Goal: Task Accomplishment & Management: Complete application form

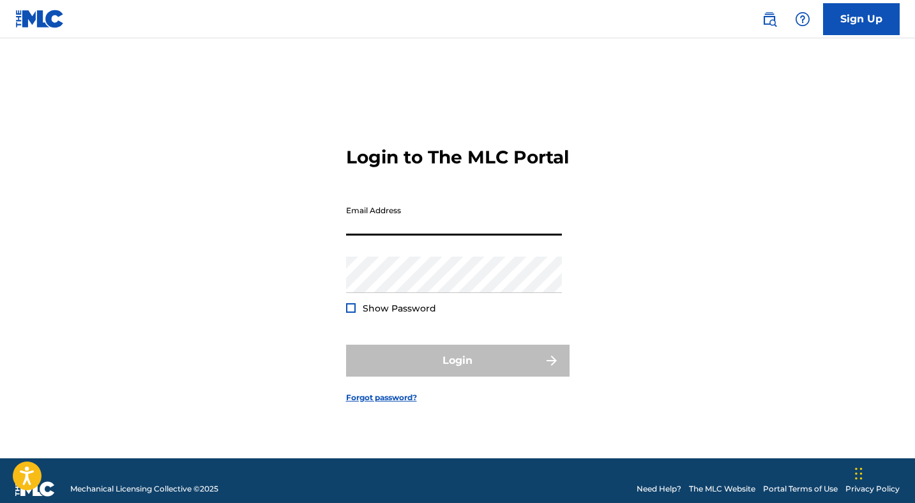
type input "[PERSON_NAME][EMAIL_ADDRESS][DOMAIN_NAME]"
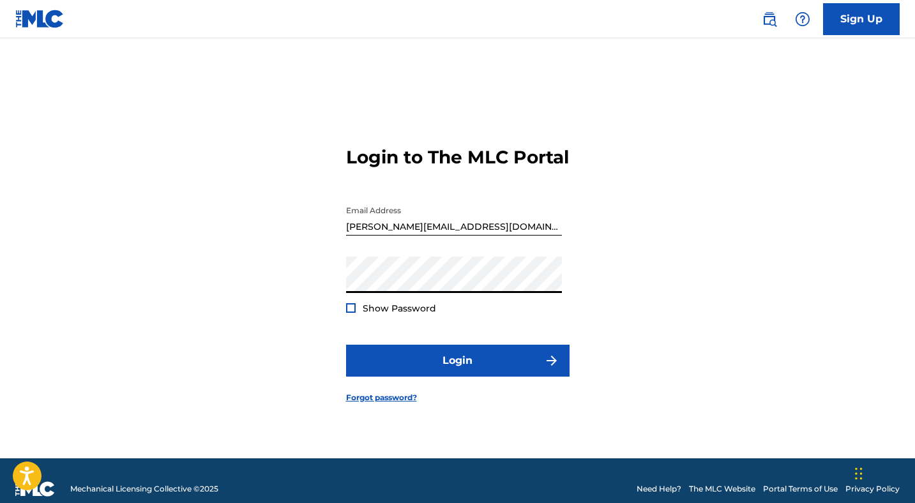
click at [350, 313] on div at bounding box center [351, 308] width 10 height 10
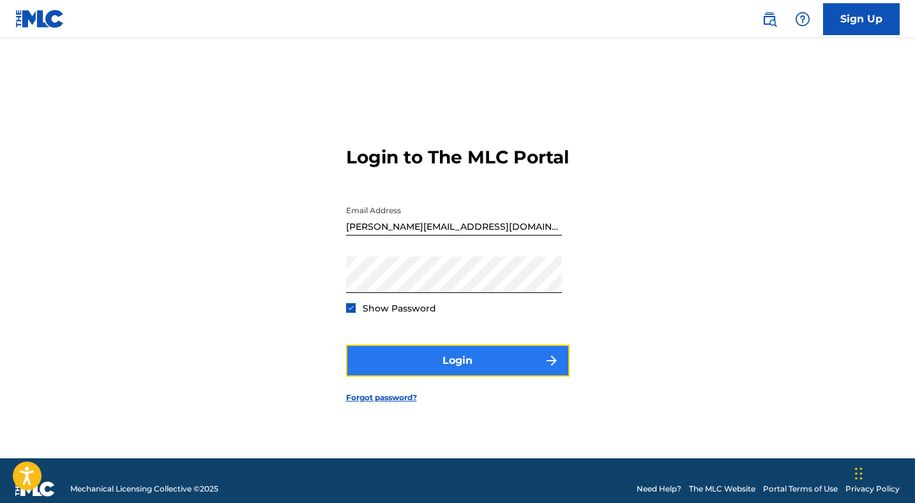
click at [463, 368] on button "Login" at bounding box center [457, 361] width 223 height 32
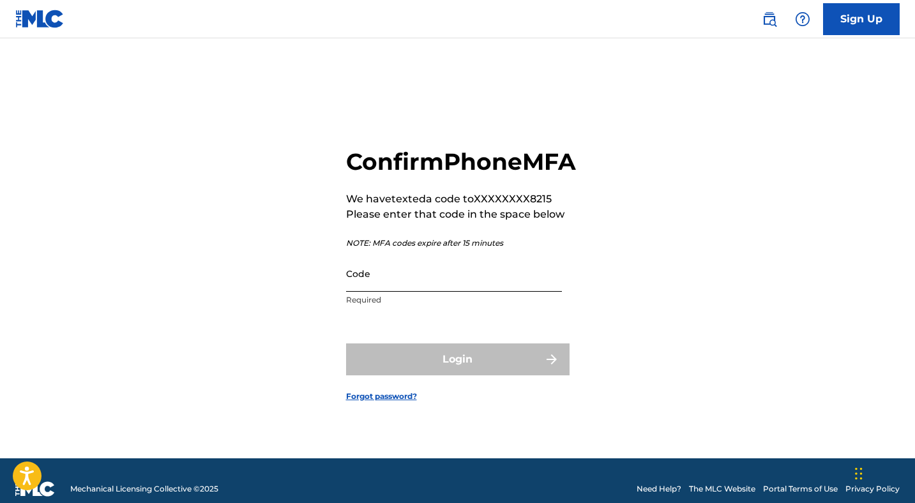
click at [428, 292] on input "Code" at bounding box center [454, 273] width 216 height 36
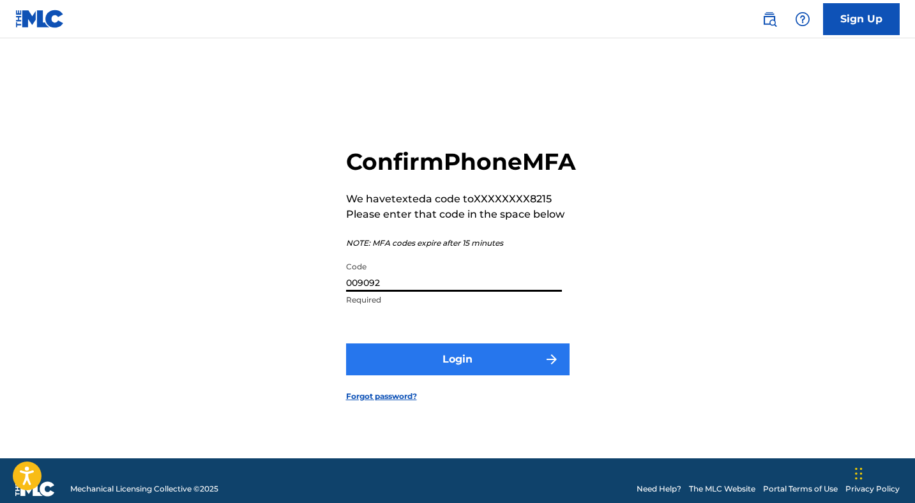
type input "009092"
click at [456, 370] on button "Login" at bounding box center [457, 359] width 223 height 32
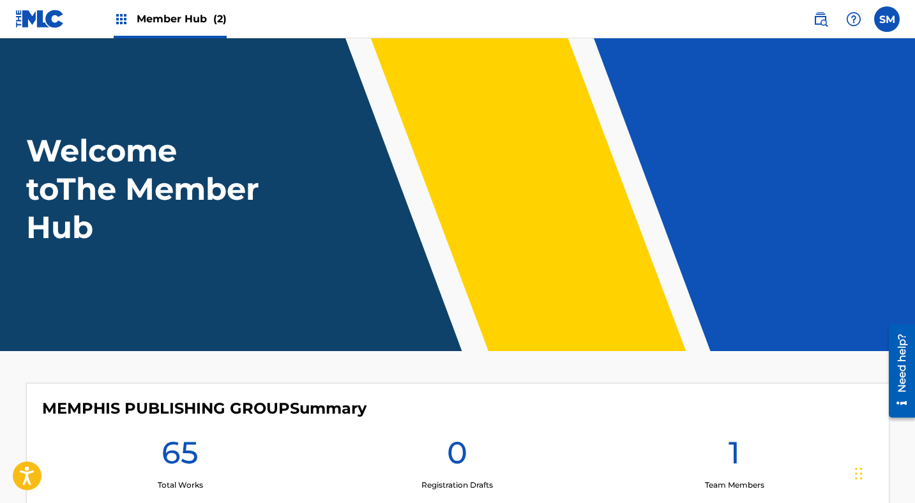
click at [191, 18] on span "Member Hub (2)" at bounding box center [182, 18] width 90 height 15
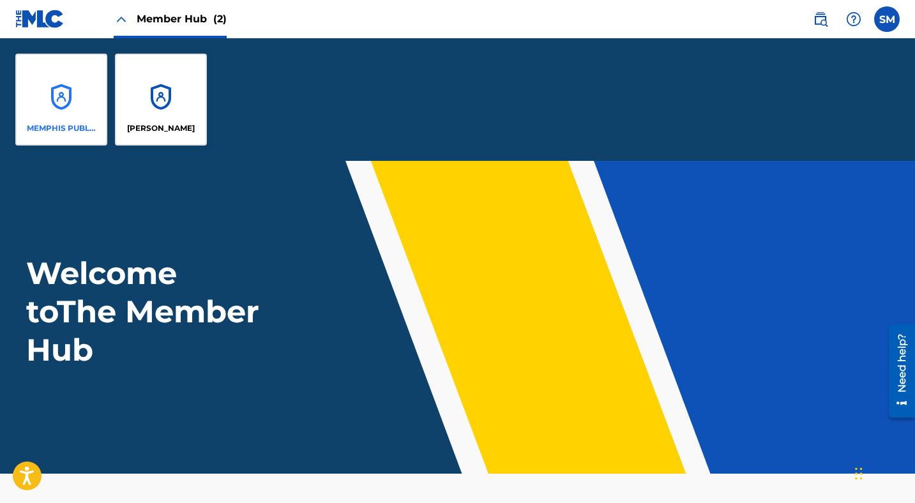
click at [64, 93] on div "MEMPHIS PUBLISHING GROUP" at bounding box center [61, 100] width 92 height 92
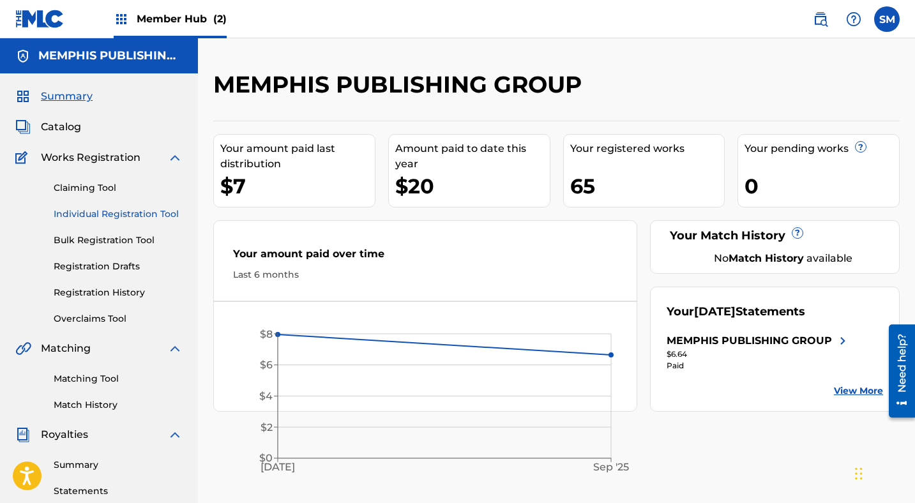
click at [76, 214] on link "Individual Registration Tool" at bounding box center [118, 213] width 129 height 13
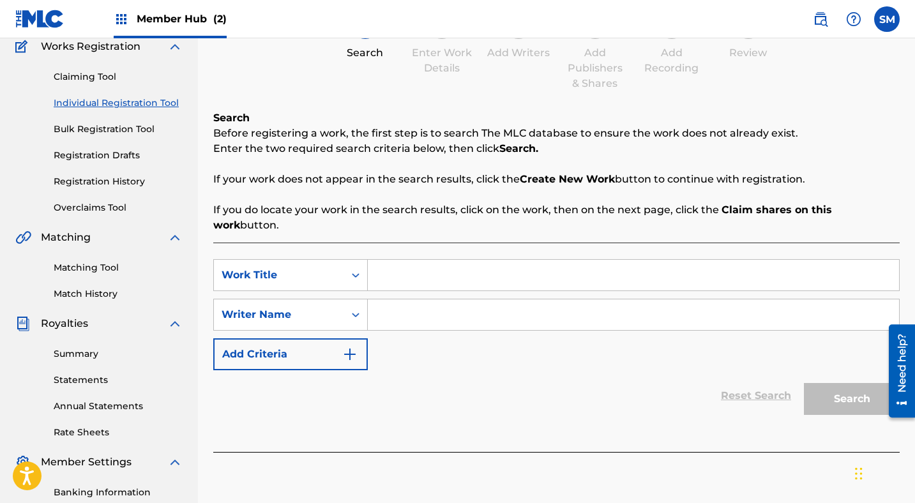
scroll to position [179, 0]
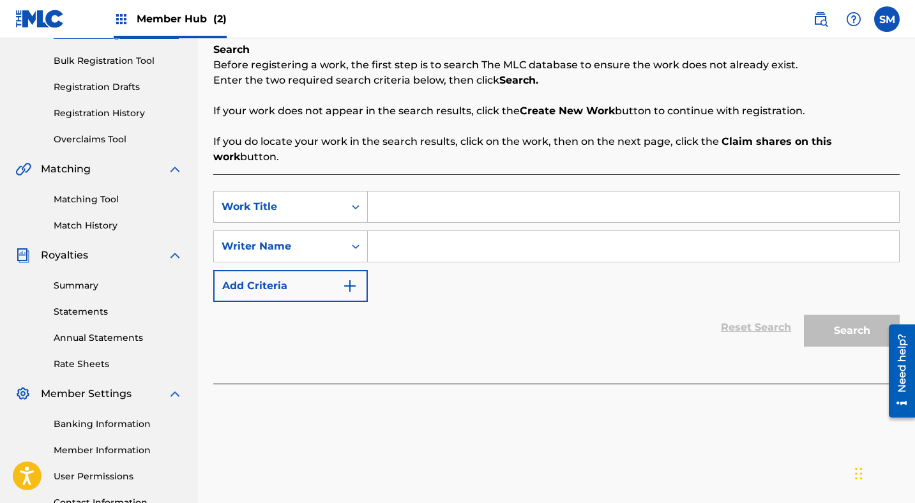
click at [395, 198] on input "Search Form" at bounding box center [633, 207] width 531 height 31
click at [405, 193] on input "the calling" at bounding box center [633, 207] width 531 height 31
type input "The Calling"
click at [413, 231] on input "Search Form" at bounding box center [633, 246] width 531 height 31
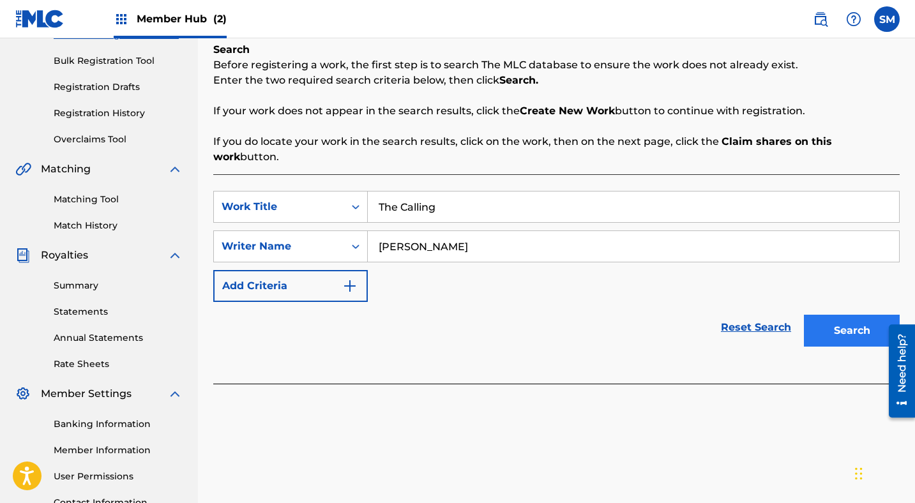
type input "[PERSON_NAME]"
click at [841, 315] on button "Search" at bounding box center [852, 331] width 96 height 32
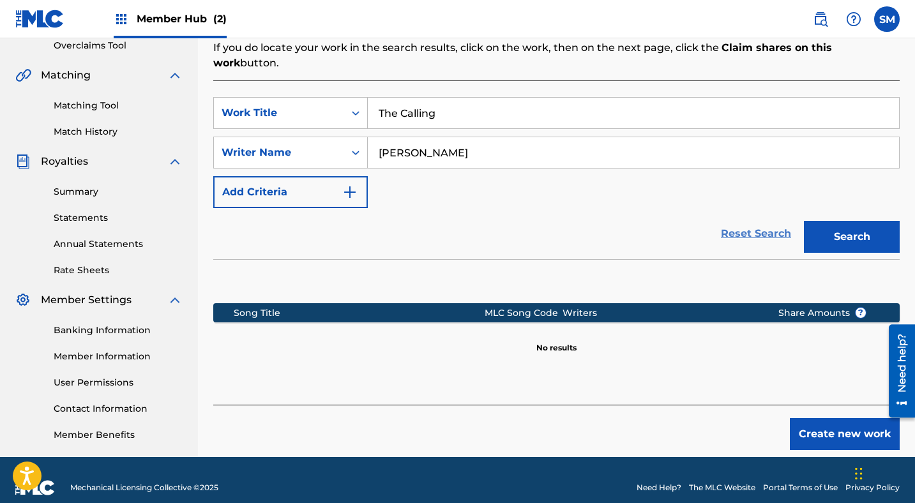
scroll to position [289, 0]
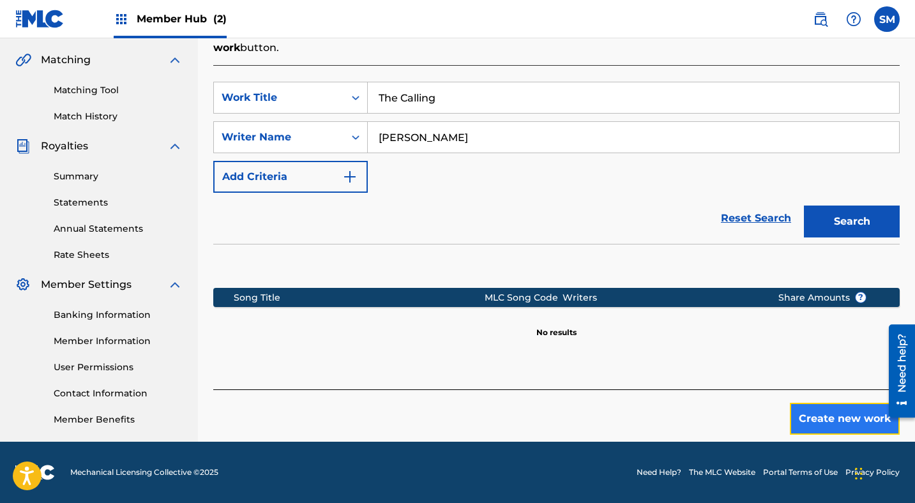
click at [823, 403] on button "Create new work" at bounding box center [845, 419] width 110 height 32
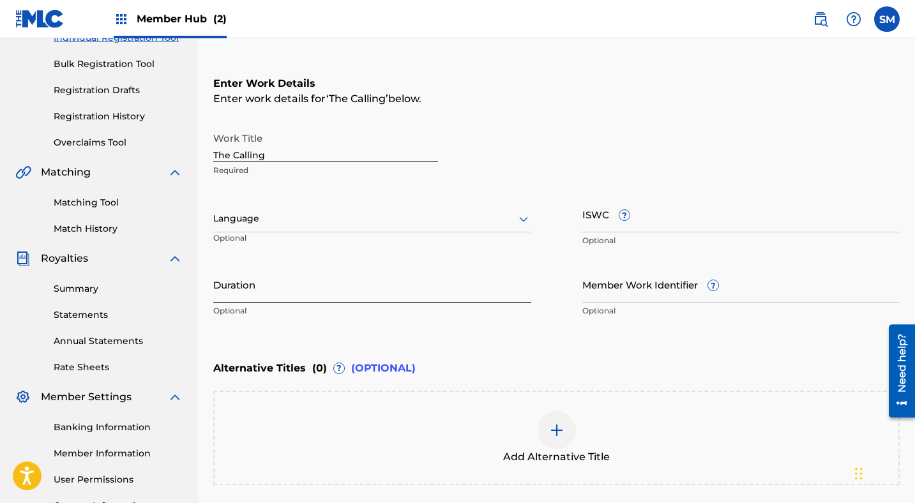
scroll to position [183, 0]
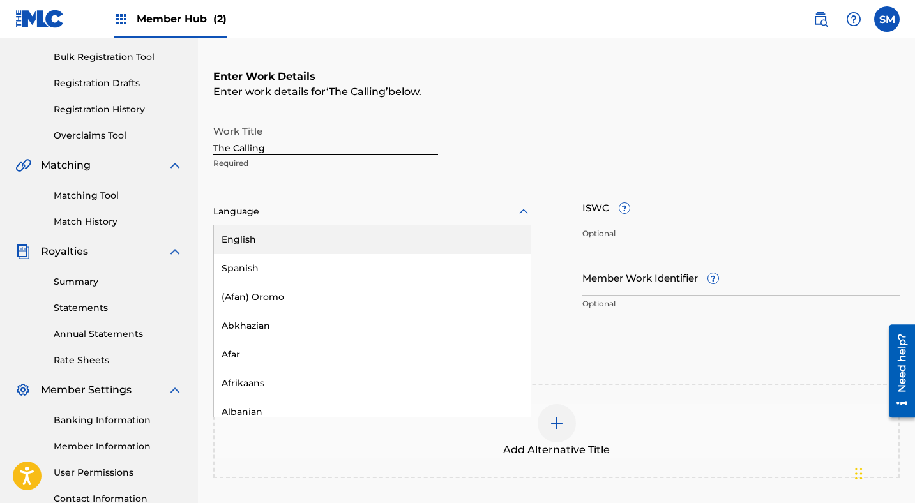
click at [369, 210] on div at bounding box center [372, 212] width 318 height 16
click at [280, 239] on div "English" at bounding box center [372, 239] width 317 height 29
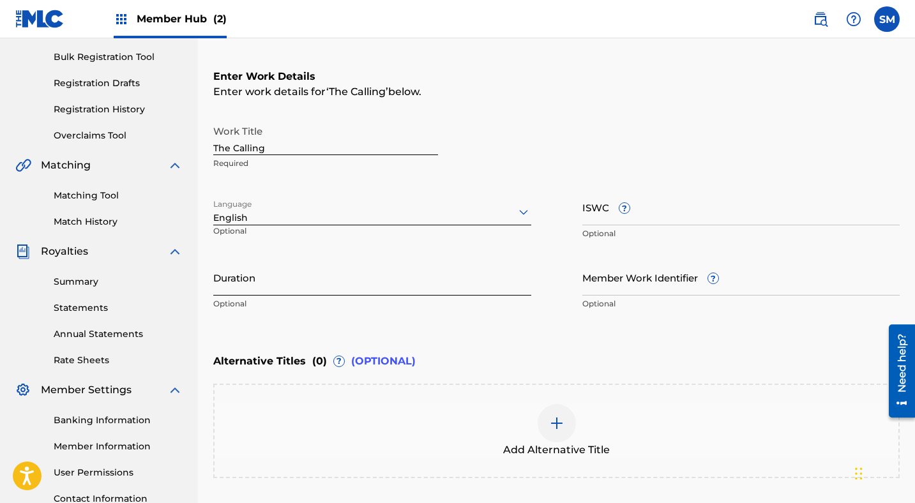
click at [283, 290] on input "Duration" at bounding box center [372, 277] width 318 height 36
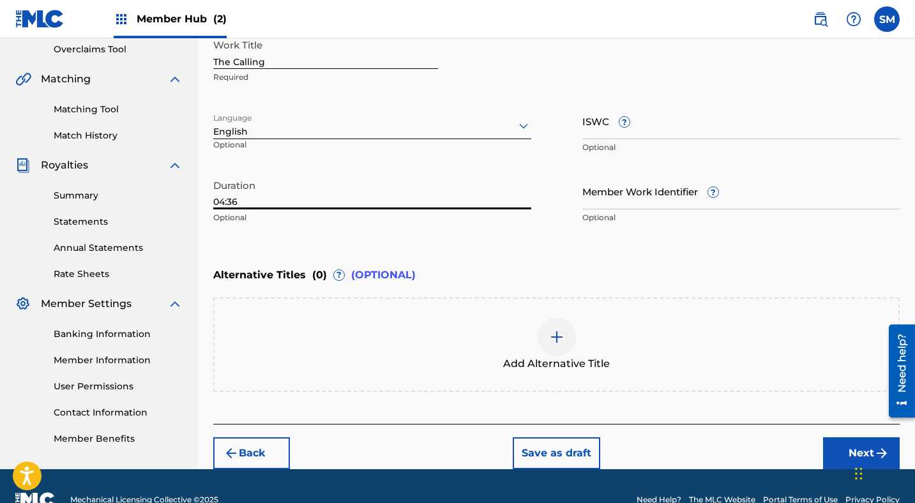
scroll to position [285, 0]
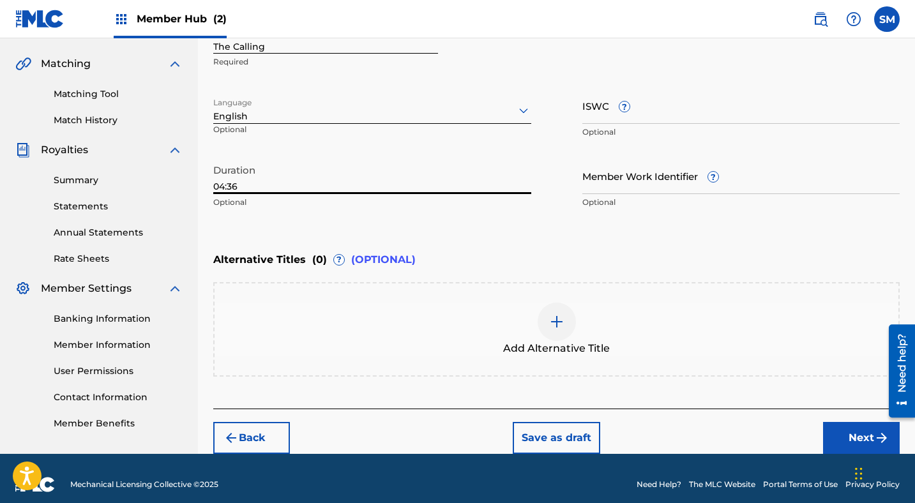
type input "04:36"
click at [556, 319] on img at bounding box center [556, 321] width 15 height 15
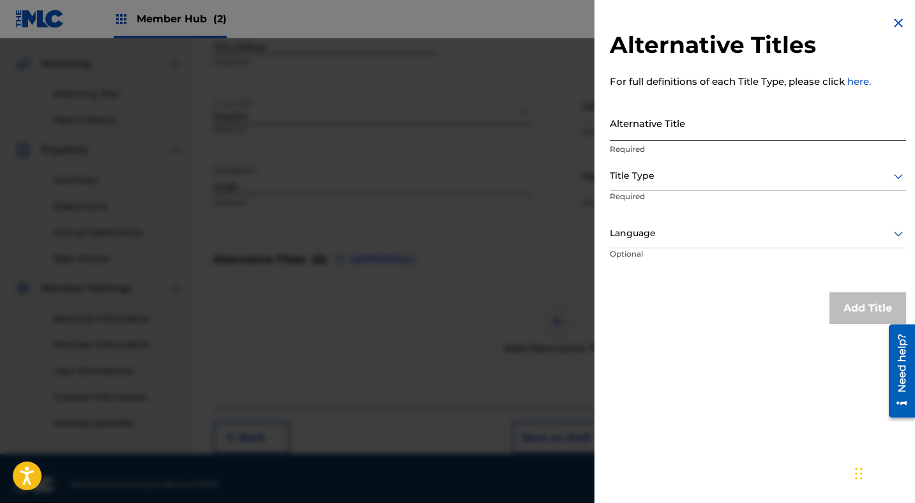
click at [649, 129] on input "Alternative Title" at bounding box center [758, 123] width 296 height 36
type input "Calling"
click at [660, 177] on div at bounding box center [758, 176] width 296 height 16
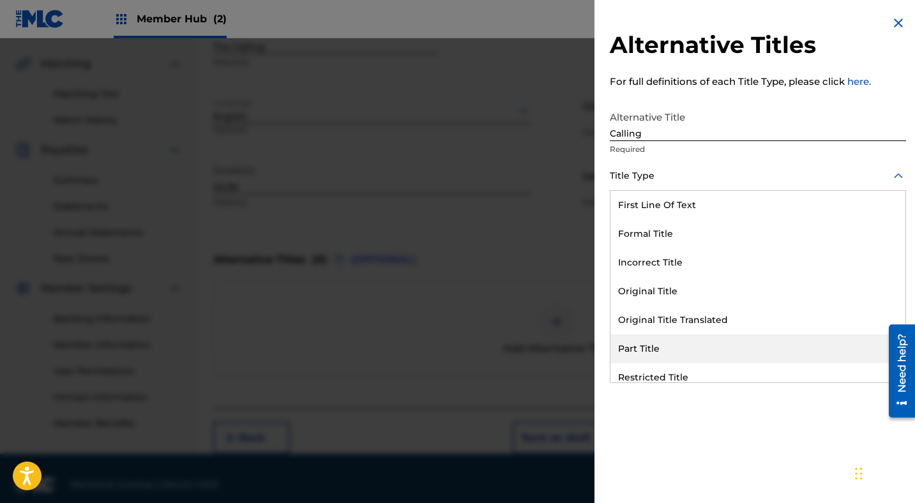
click at [640, 344] on div "Part Title" at bounding box center [757, 349] width 295 height 29
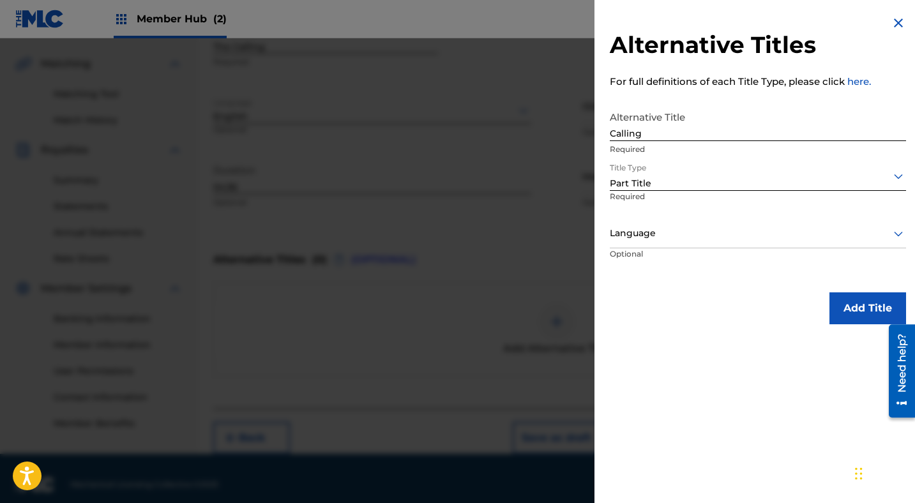
click at [647, 237] on div at bounding box center [758, 233] width 296 height 16
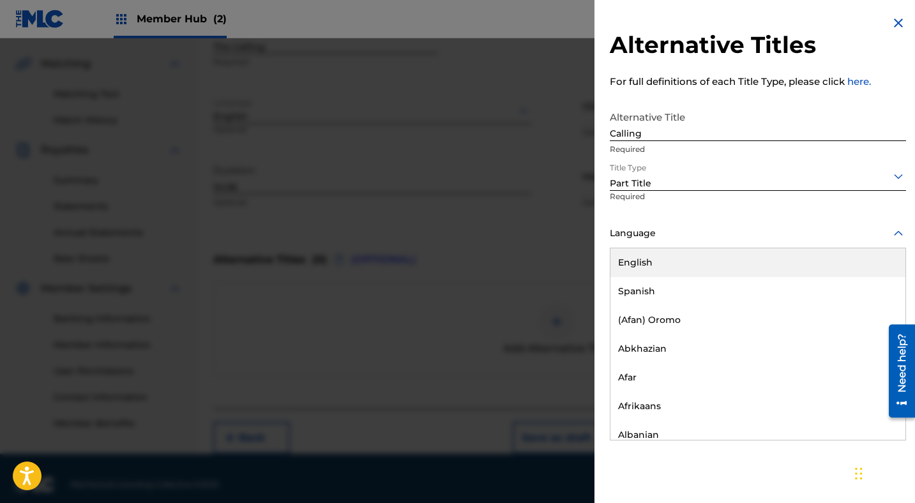
click at [640, 261] on div "English" at bounding box center [757, 262] width 295 height 29
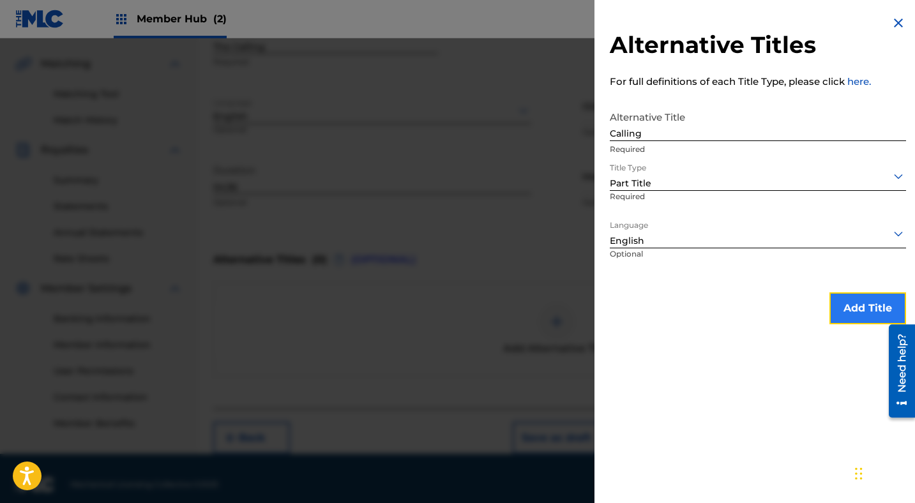
click at [862, 307] on button "Add Title" at bounding box center [867, 308] width 77 height 32
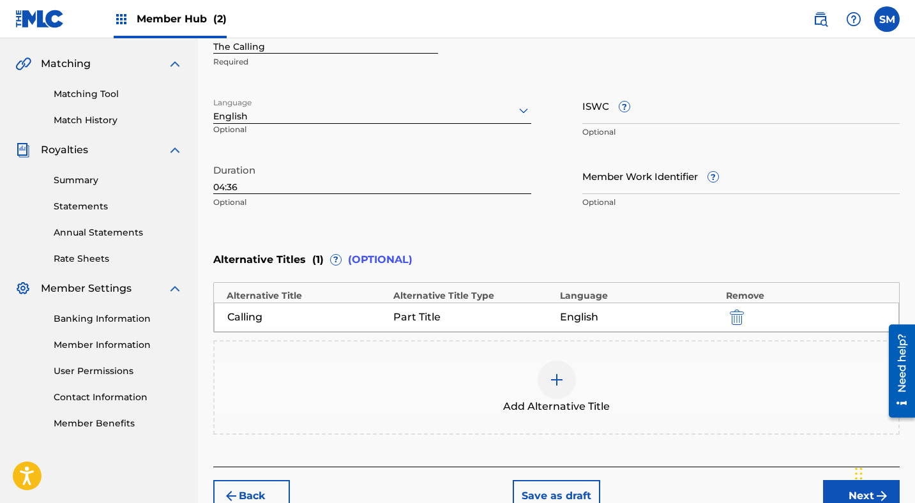
scroll to position [355, 0]
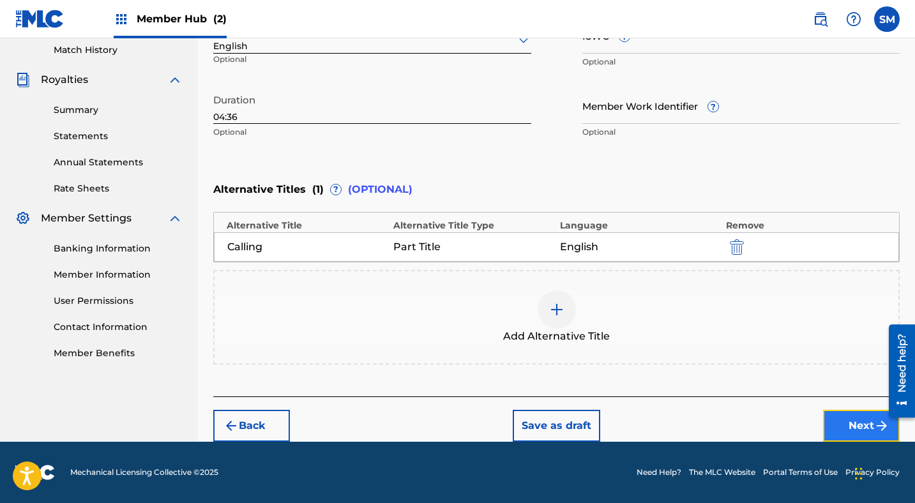
click at [860, 426] on button "Next" at bounding box center [861, 426] width 77 height 32
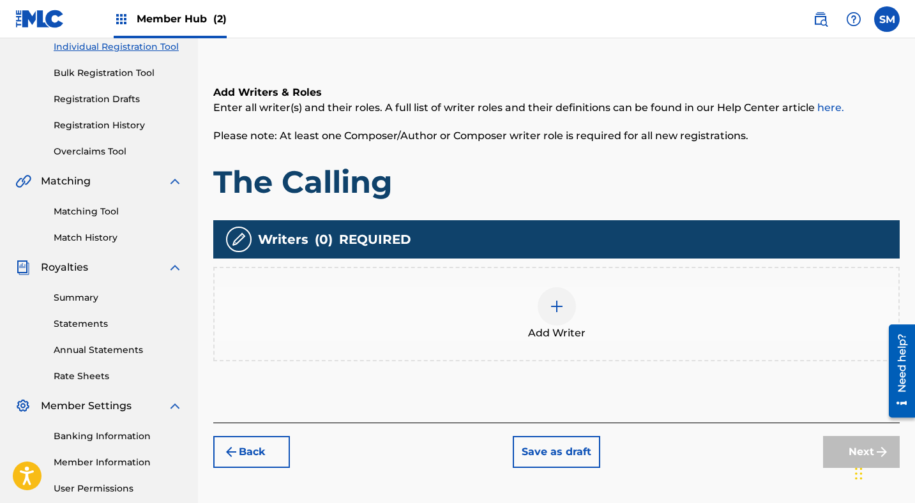
scroll to position [289, 0]
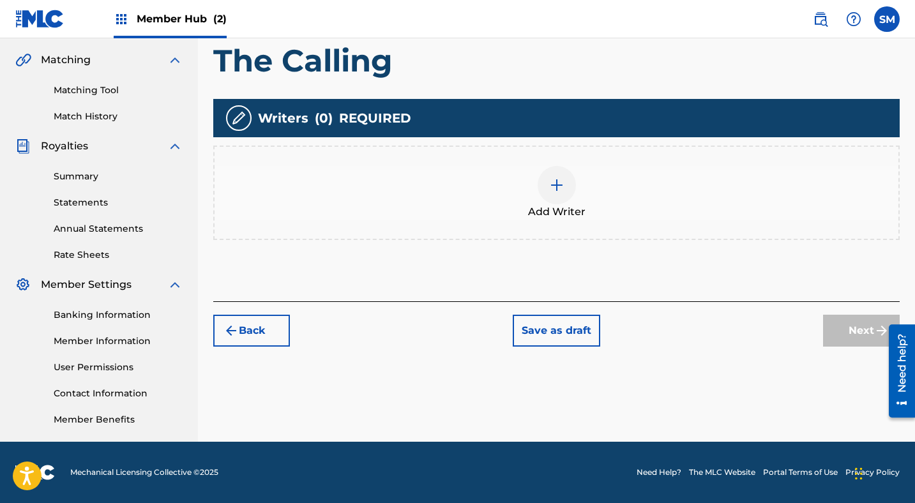
click at [554, 181] on img at bounding box center [556, 184] width 15 height 15
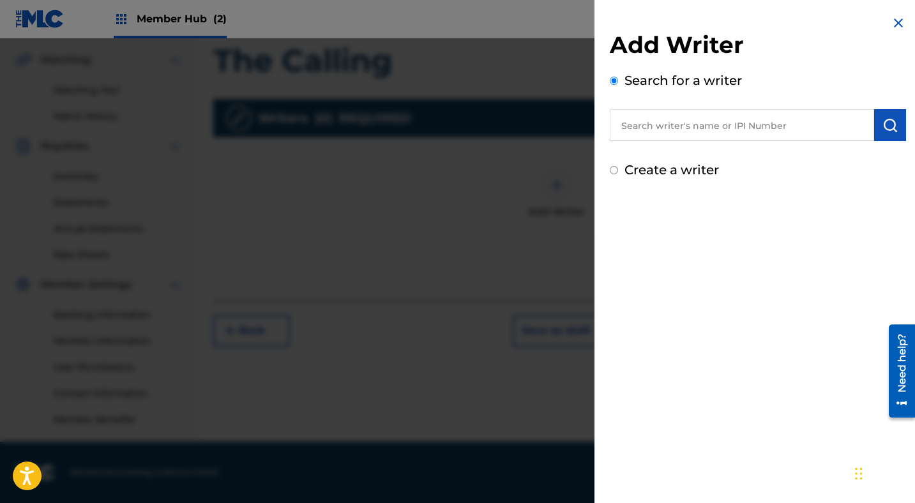
click at [659, 121] on input "text" at bounding box center [742, 125] width 264 height 32
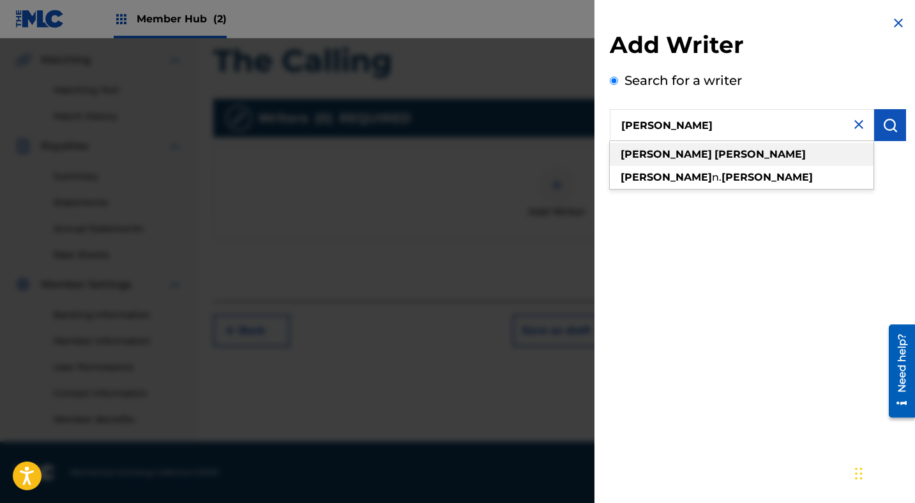
click at [652, 153] on strong "[PERSON_NAME]" at bounding box center [666, 154] width 91 height 12
type input "[PERSON_NAME]"
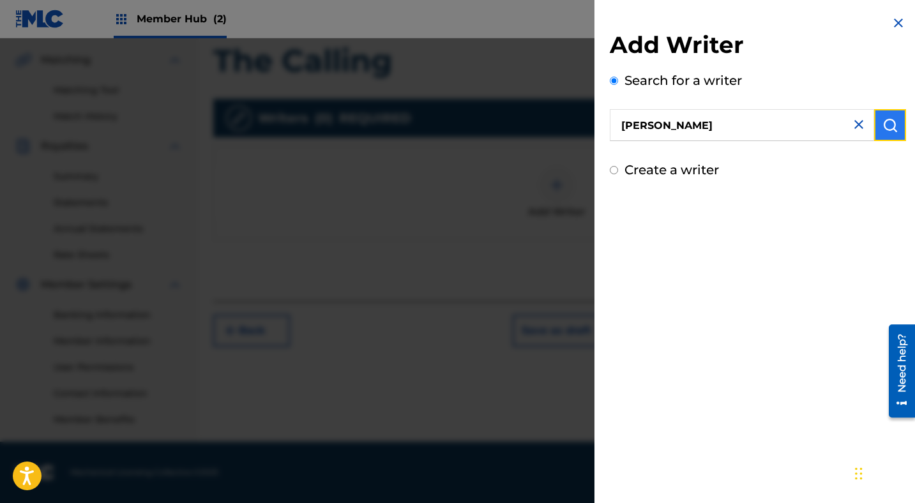
click at [884, 129] on img "submit" at bounding box center [889, 124] width 15 height 15
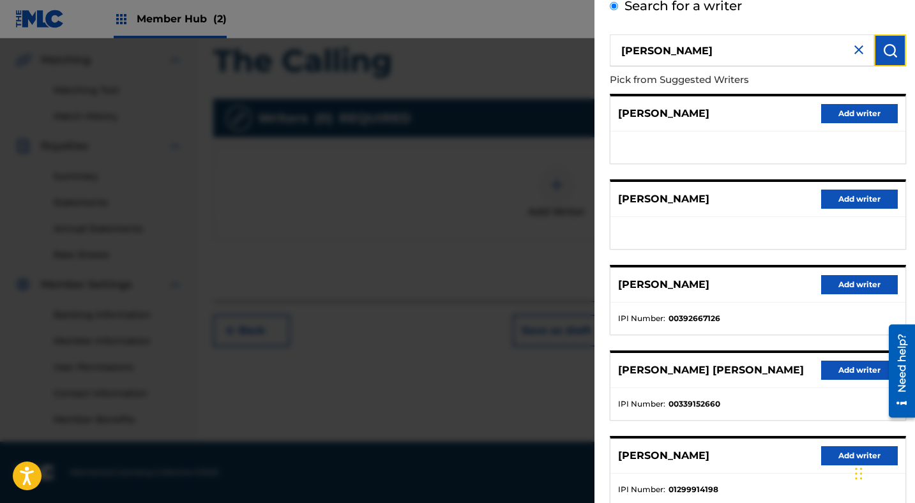
scroll to position [158, 0]
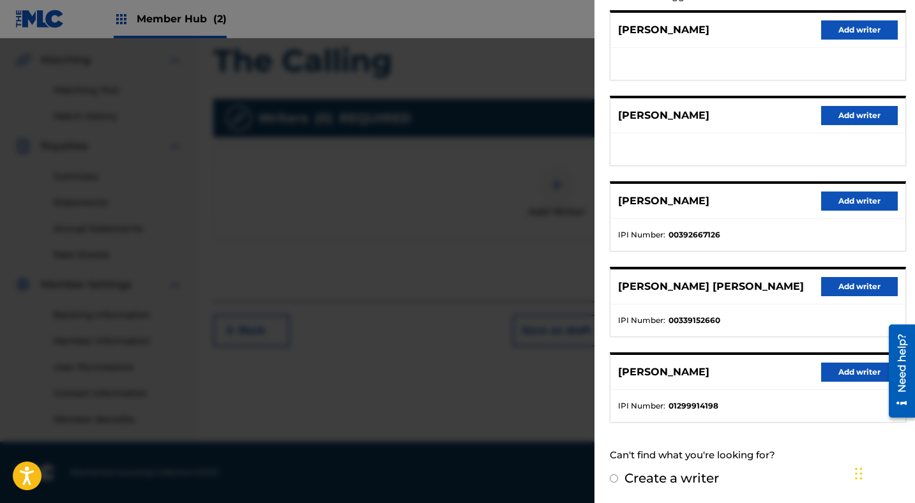
click at [616, 479] on input "Create a writer" at bounding box center [614, 478] width 8 height 8
radio input "false"
radio input "true"
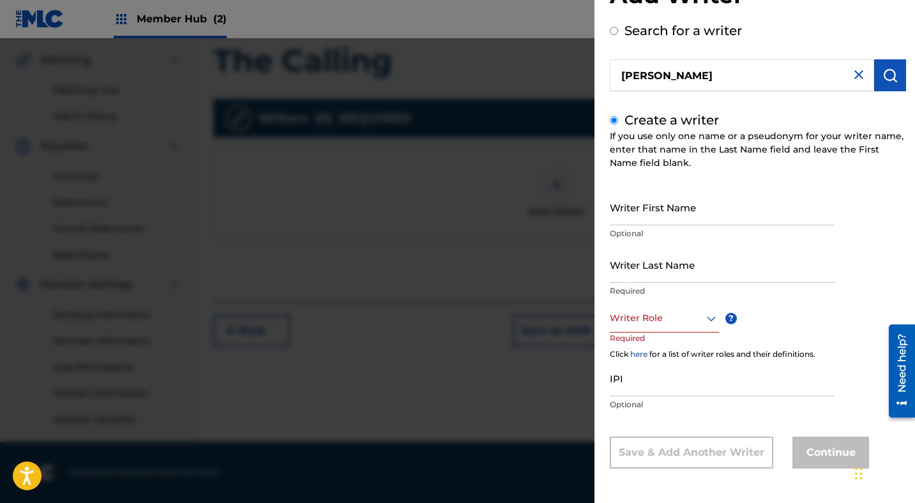
scroll to position [50, 0]
click at [664, 222] on input "Writer First Name" at bounding box center [722, 207] width 225 height 36
type input "[PERSON_NAME]"
click at [654, 278] on input "Writer Last Name" at bounding box center [722, 264] width 225 height 36
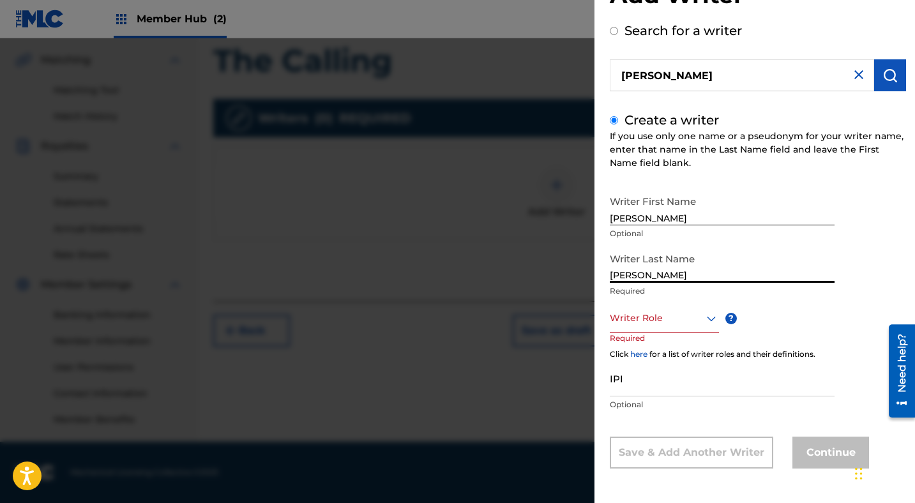
type input "[PERSON_NAME]"
click at [663, 322] on div at bounding box center [664, 318] width 109 height 16
click at [656, 350] on div "Composer/Author" at bounding box center [664, 347] width 108 height 29
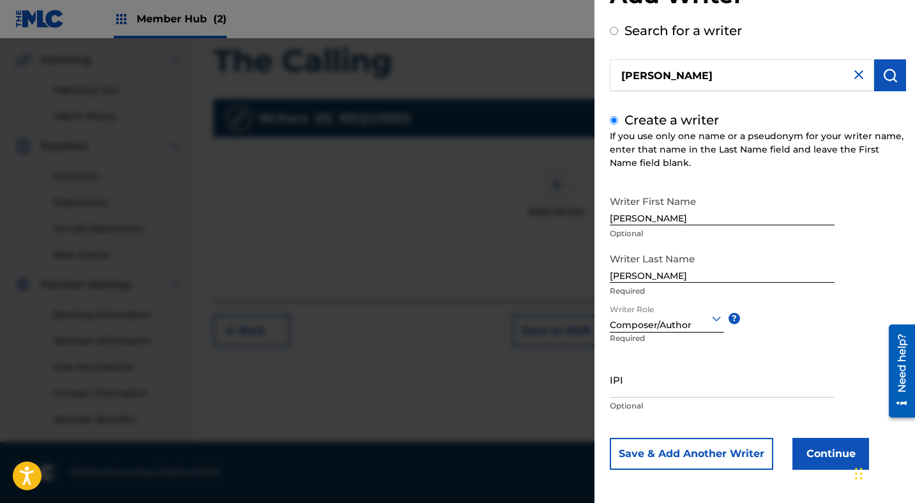
scroll to position [51, 0]
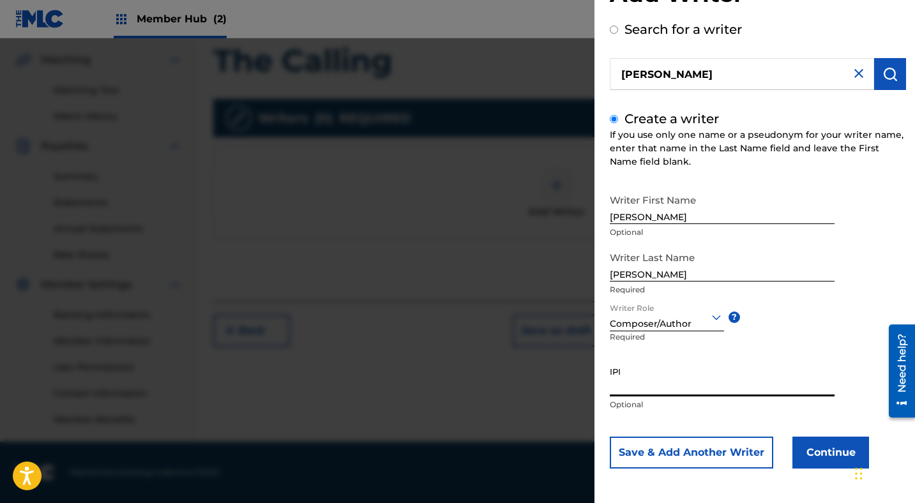
click at [664, 387] on input "IPI" at bounding box center [722, 378] width 225 height 36
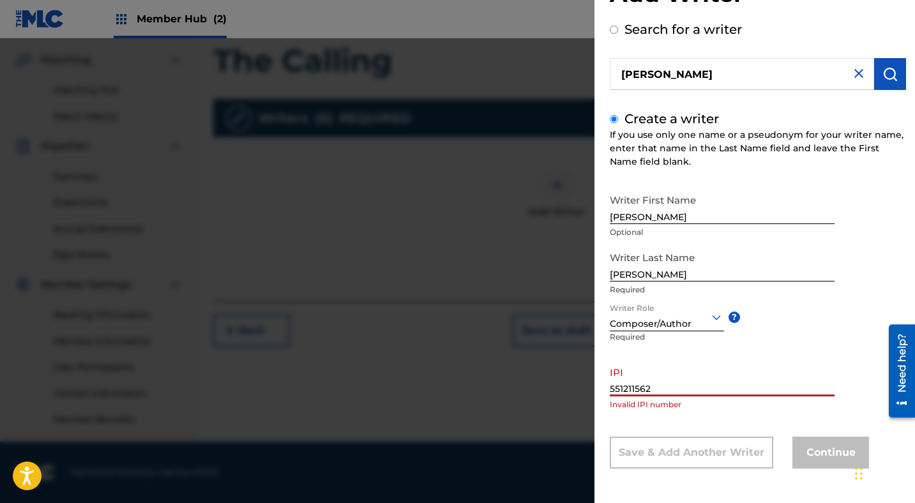
click at [847, 364] on div "Writer First Name [PERSON_NAME] Optional Writer Last Name [PERSON_NAME] Require…" at bounding box center [758, 328] width 296 height 281
click at [610, 389] on input "551211562" at bounding box center [722, 378] width 225 height 36
click at [612, 387] on input "551211562" at bounding box center [722, 378] width 225 height 36
type input "00551211562"
click at [796, 342] on div "Writer First Name [PERSON_NAME] Optional Writer Last Name [PERSON_NAME] Require…" at bounding box center [758, 328] width 296 height 281
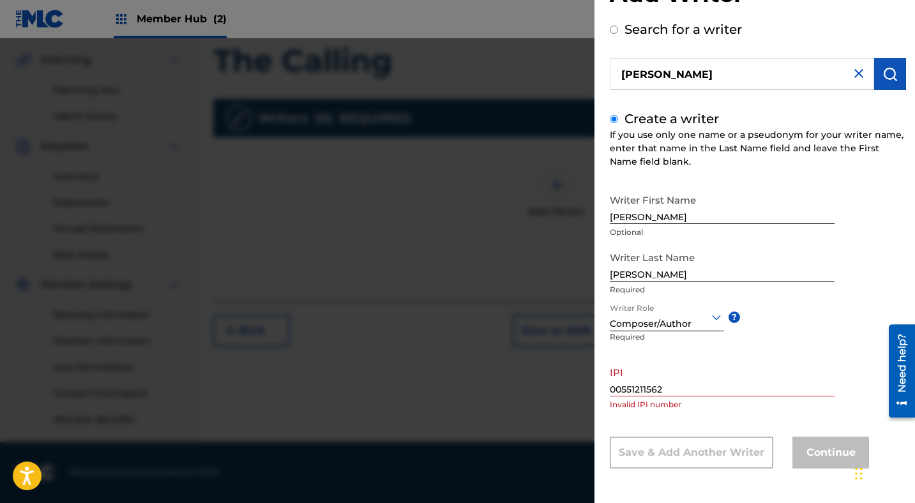
click at [743, 204] on input "[PERSON_NAME]" at bounding box center [722, 206] width 225 height 36
click at [705, 73] on input "[PERSON_NAME]" at bounding box center [742, 74] width 264 height 32
radio input "true"
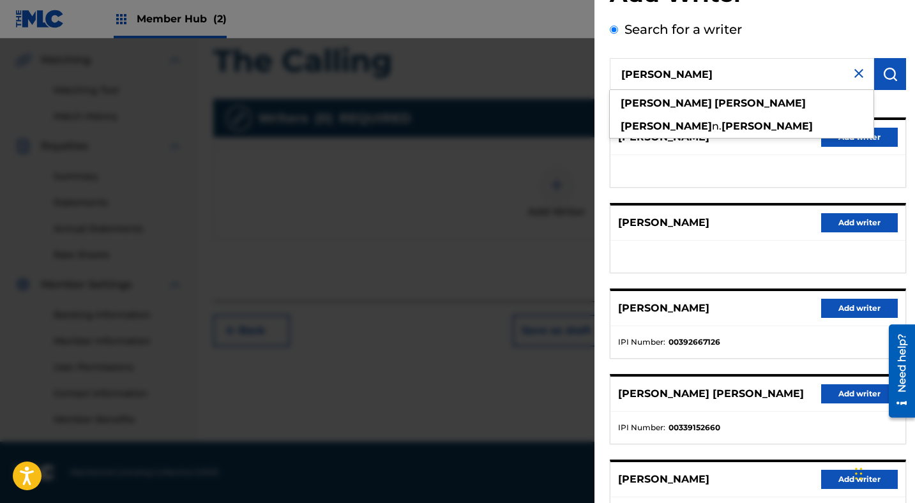
click at [666, 78] on input "[PERSON_NAME]" at bounding box center [742, 74] width 264 height 32
click at [727, 72] on input "[PERSON_NAME]" at bounding box center [742, 74] width 264 height 32
click at [890, 77] on img "submit" at bounding box center [889, 73] width 15 height 15
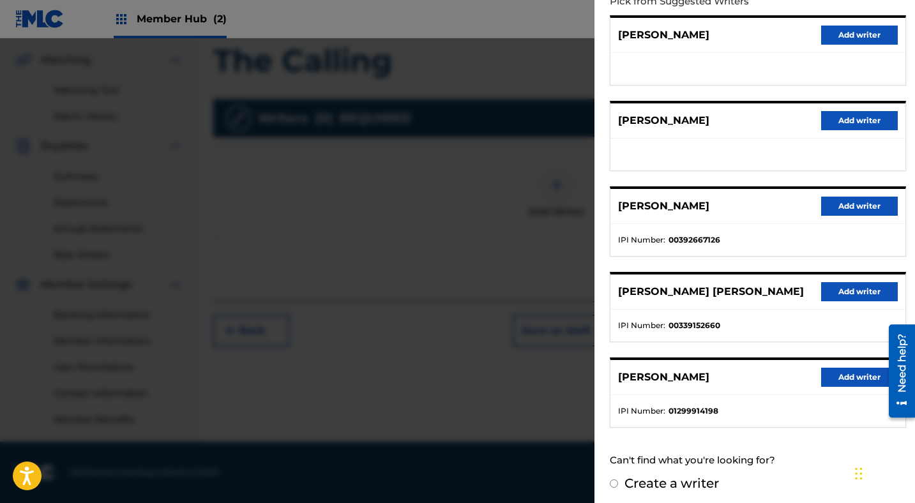
scroll to position [158, 0]
